Goal: Task Accomplishment & Management: Complete application form

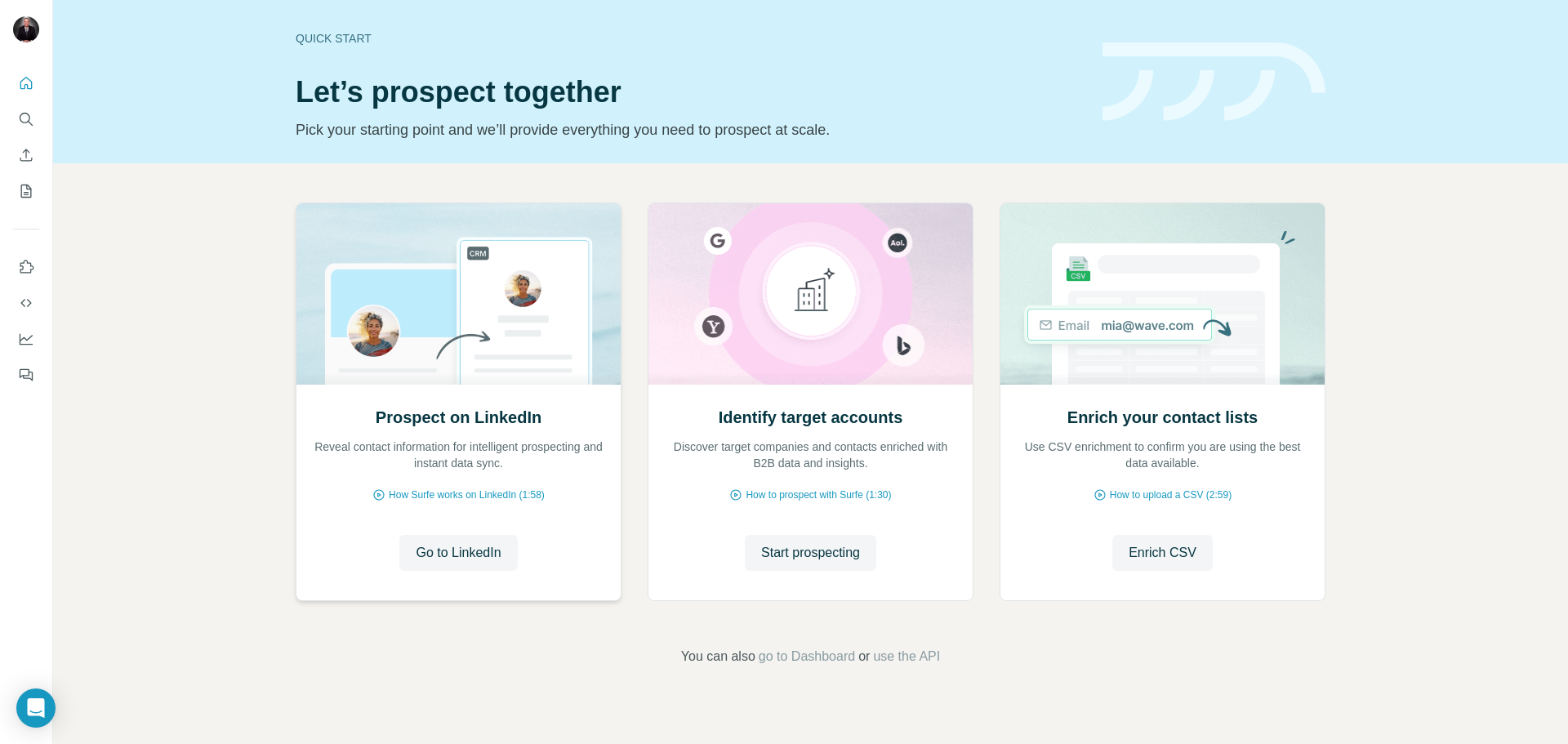
click at [486, 420] on h2 "Prospect on LinkedIn" at bounding box center [458, 417] width 166 height 23
click at [1465, 339] on div "Prospect on LinkedIn Reveal contact information for intelligent prospecting and…" at bounding box center [810, 434] width 1515 height 542
